Goal: Task Accomplishment & Management: Manage account settings

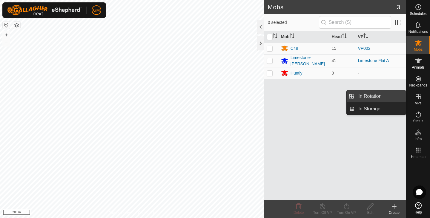
click at [380, 97] on link "In Rotation" at bounding box center [380, 96] width 51 height 12
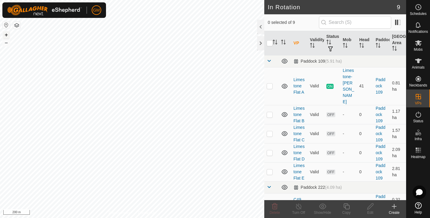
click at [5, 34] on button "+" at bounding box center [6, 34] width 7 height 7
click at [284, 43] on icon "Activate to sort" at bounding box center [284, 42] width 1 height 5
checkbox input "false"
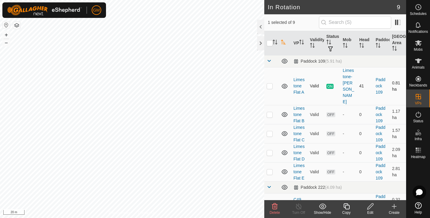
checkbox input "true"
checkbox input "false"
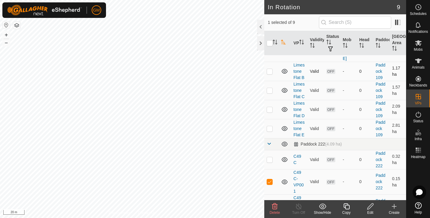
scroll to position [76, 0]
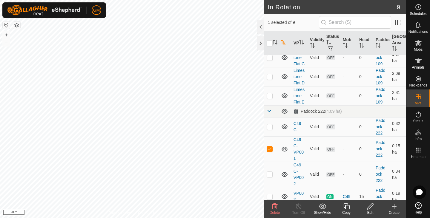
click at [274, 206] on icon at bounding box center [275, 207] width 6 height 6
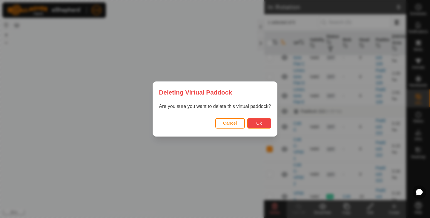
click at [256, 124] on button "Ok" at bounding box center [259, 123] width 24 height 10
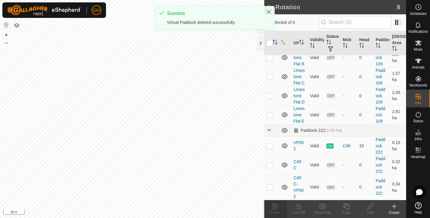
scroll to position [0, 0]
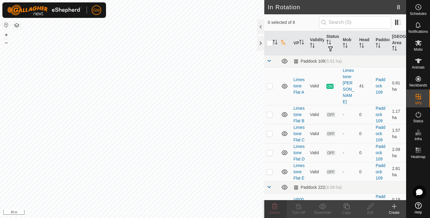
checkbox input "true"
checkbox input "false"
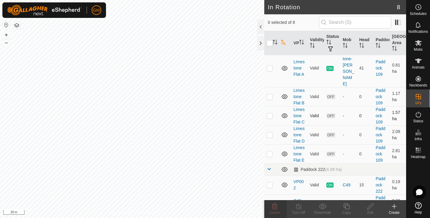
scroll to position [51, 0]
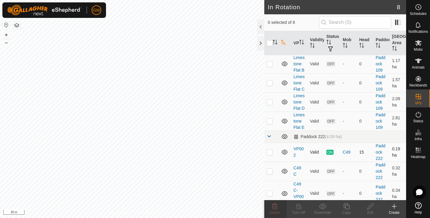
checkbox input "true"
click at [346, 208] on icon at bounding box center [346, 206] width 7 height 7
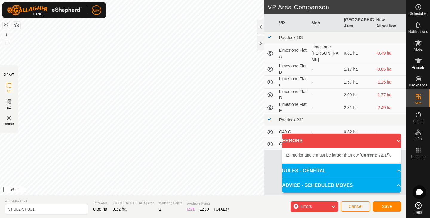
click at [45, 63] on div "IZ interior angle must be larger than 80° (Current: 72.1°) . + – ⇧ i 20 m" at bounding box center [132, 98] width 264 height 196
drag, startPoint x: 48, startPoint y: 70, endPoint x: 41, endPoint y: 64, distance: 8.9
click at [41, 64] on div "IZ interior angle must be larger than 80° (Current: 74.5°) . + – ⇧ i 20 m" at bounding box center [132, 98] width 264 height 196
click at [389, 205] on span "Save" at bounding box center [387, 206] width 10 height 5
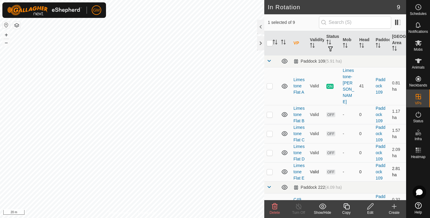
checkbox input "false"
checkbox input "true"
checkbox input "false"
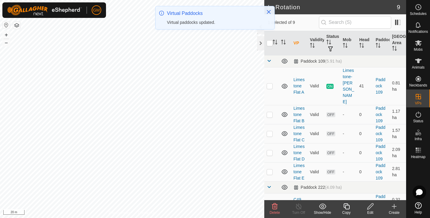
click at [324, 207] on icon at bounding box center [322, 206] width 7 height 7
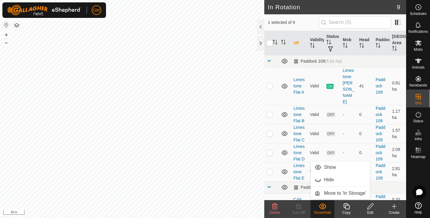
click at [324, 207] on icon at bounding box center [322, 206] width 7 height 7
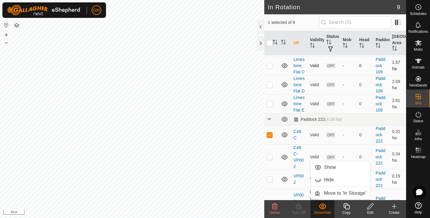
scroll to position [89, 0]
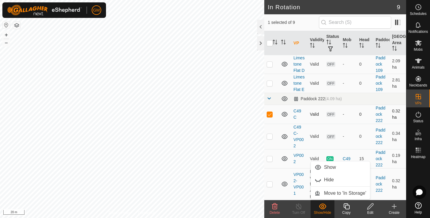
click at [286, 111] on icon at bounding box center [284, 114] width 7 height 7
click at [286, 114] on icon at bounding box center [285, 115] width 6 height 2
click at [333, 112] on span "OFF" at bounding box center [330, 114] width 9 height 5
click at [298, 109] on link "C49 C" at bounding box center [297, 114] width 8 height 11
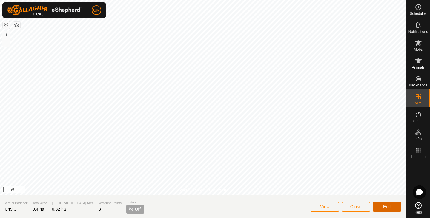
click at [383, 205] on span "Edit" at bounding box center [387, 206] width 8 height 5
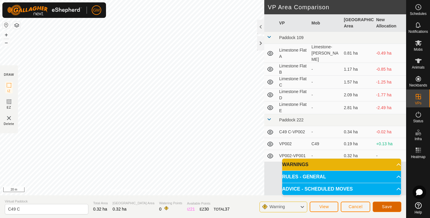
click at [383, 204] on button "Save" at bounding box center [387, 207] width 29 height 10
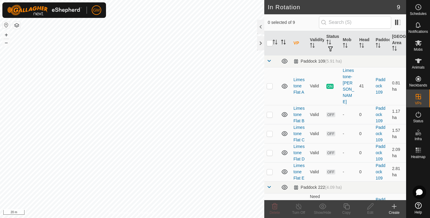
click at [284, 44] on icon "Activate to sort" at bounding box center [285, 43] width 2 height 1
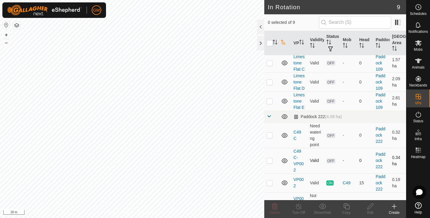
scroll to position [70, 0]
checkbox input "true"
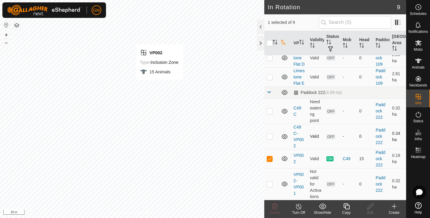
checkbox input "true"
checkbox input "false"
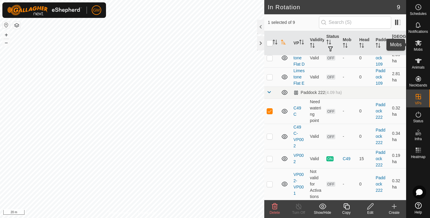
click at [418, 45] on icon at bounding box center [418, 42] width 7 height 7
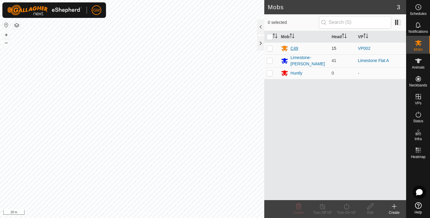
click at [305, 47] on div "C49" at bounding box center [304, 48] width 46 height 7
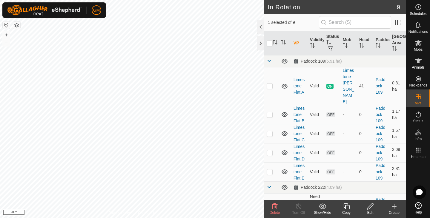
checkbox input "false"
checkbox input "true"
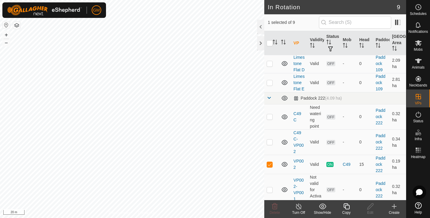
scroll to position [95, 0]
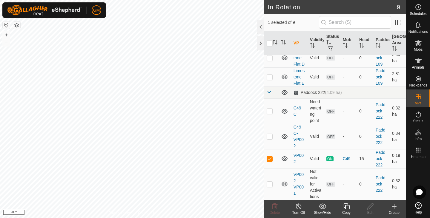
checkbox input "true"
checkbox input "false"
checkbox input "true"
checkbox input "false"
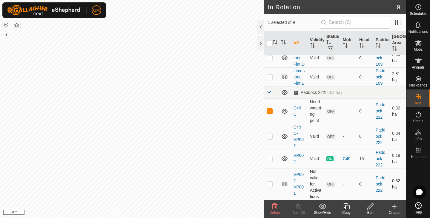
checkbox input "true"
checkbox input "false"
checkbox input "true"
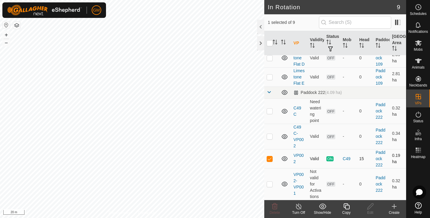
checkbox input "true"
checkbox input "false"
click at [299, 106] on link "C49 C" at bounding box center [297, 111] width 8 height 11
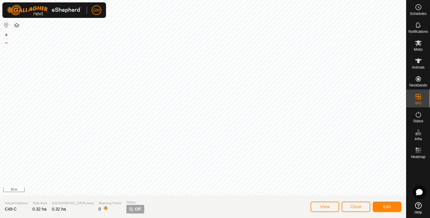
click at [135, 210] on span "Off" at bounding box center [138, 209] width 6 height 6
click at [329, 206] on span "View" at bounding box center [325, 206] width 10 height 5
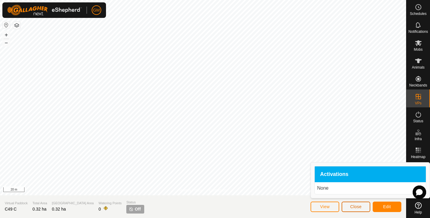
click at [360, 204] on button "Close" at bounding box center [356, 207] width 29 height 10
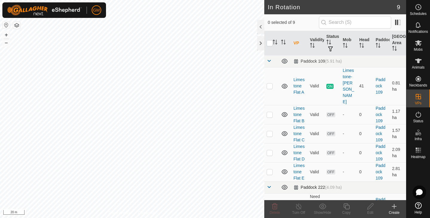
checkbox input "true"
click at [418, 46] on icon at bounding box center [418, 42] width 7 height 7
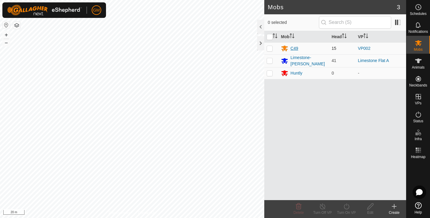
click at [302, 48] on div "C49" at bounding box center [304, 48] width 46 height 7
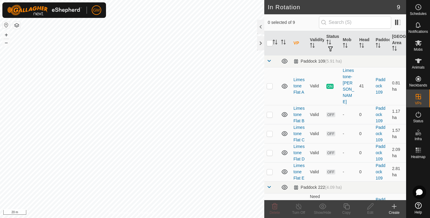
checkbox input "true"
checkbox input "false"
checkbox input "true"
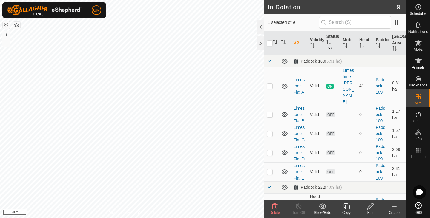
checkbox input "true"
checkbox input "false"
checkbox input "true"
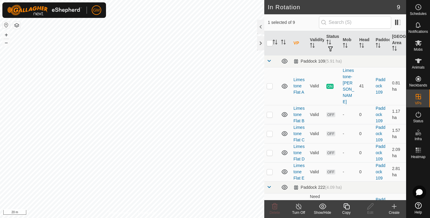
checkbox input "false"
click at [417, 48] on span "Mobs" at bounding box center [418, 50] width 9 height 4
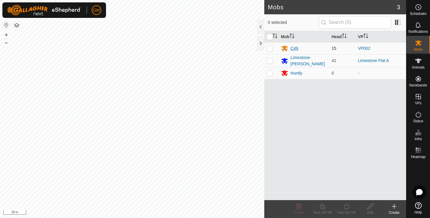
click at [295, 47] on div "C49" at bounding box center [294, 48] width 8 height 6
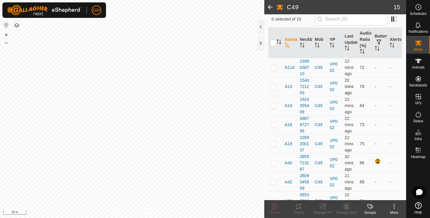
scroll to position [51, 0]
click at [273, 163] on p-checkbox at bounding box center [273, 162] width 6 height 5
checkbox input "false"
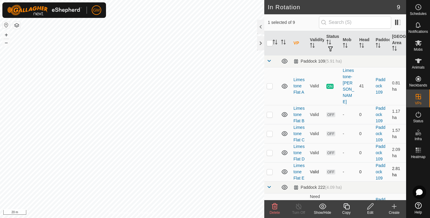
checkbox input "false"
checkbox input "true"
click at [422, 44] on es-mob-svg-icon at bounding box center [418, 43] width 11 height 10
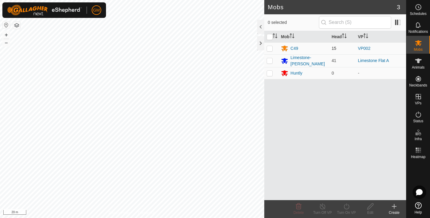
click at [271, 48] on p-checkbox at bounding box center [270, 48] width 6 height 5
checkbox input "true"
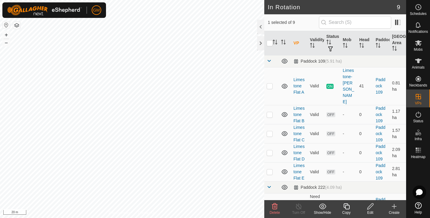
checkbox input "true"
checkbox input "false"
click at [424, 45] on div "Mobs" at bounding box center [418, 45] width 24 height 18
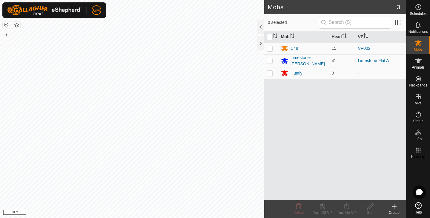
click at [270, 50] on p-checkbox at bounding box center [270, 48] width 6 height 5
checkbox input "true"
click at [345, 207] on icon at bounding box center [346, 206] width 7 height 7
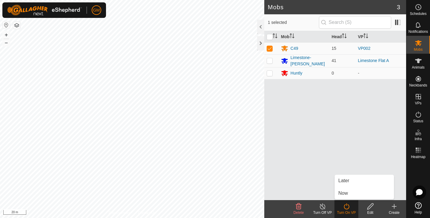
click at [345, 206] on icon at bounding box center [346, 206] width 7 height 7
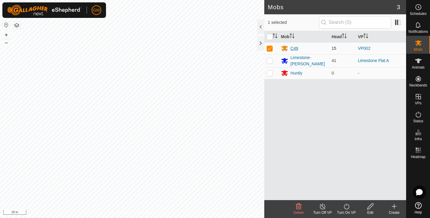
click at [298, 47] on div "C49" at bounding box center [294, 48] width 8 height 6
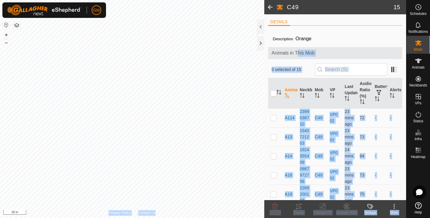
click at [181, 132] on div "C49 15 DETAILS Description Orange Animals in This Mob 0 selected of 15 Animal N…" at bounding box center [203, 109] width 406 height 218
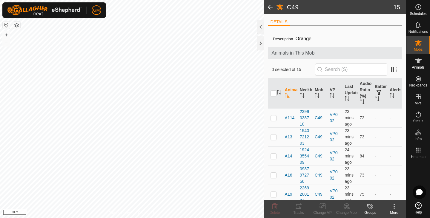
click at [340, 33] on div "Description Orange Animals in This Mob 0 selected of 15 Animal Neckband Mob VP …" at bounding box center [335, 212] width 134 height 365
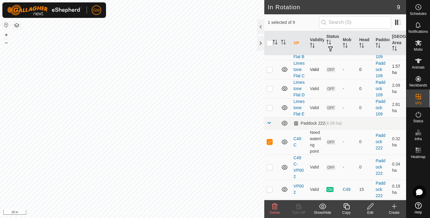
scroll to position [64, 0]
checkbox input "false"
checkbox input "true"
click at [298, 208] on icon at bounding box center [298, 206] width 7 height 7
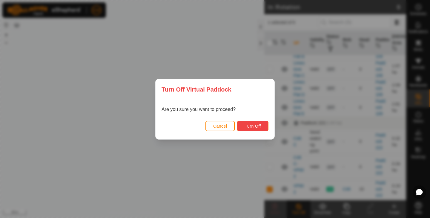
click at [250, 124] on span "Turn Off" at bounding box center [252, 126] width 16 height 5
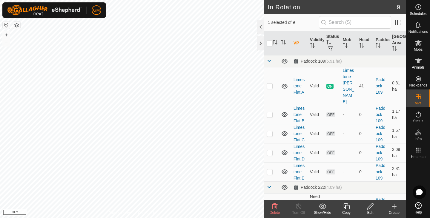
checkbox input "true"
checkbox input "false"
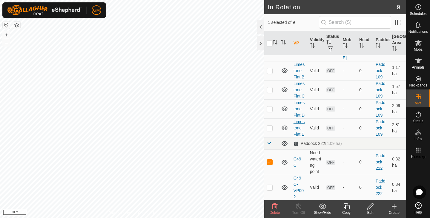
scroll to position [44, 0]
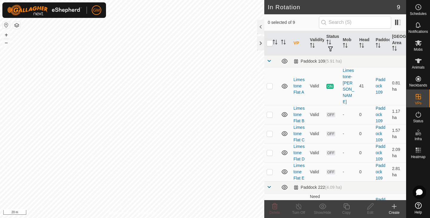
checkbox input "true"
